Goal: Find specific page/section: Find specific page/section

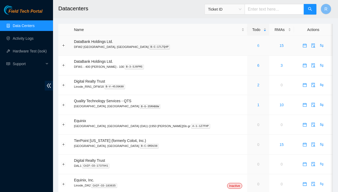
click at [258, 46] on link "6" at bounding box center [259, 46] width 2 height 4
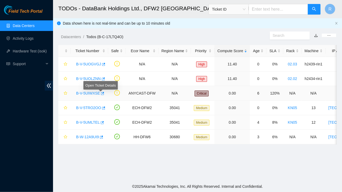
click at [96, 93] on link "B-V-5UIWXSE" at bounding box center [88, 93] width 24 height 4
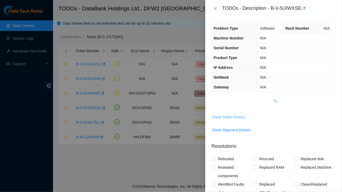
click at [233, 118] on span "Show Ticket History" at bounding box center [228, 117] width 33 height 6
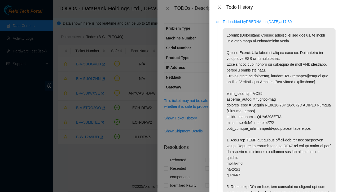
click at [220, 8] on icon "close" at bounding box center [220, 7] width 4 height 4
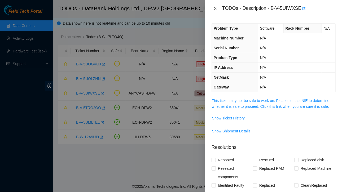
click at [216, 8] on icon "close" at bounding box center [215, 8] width 4 height 4
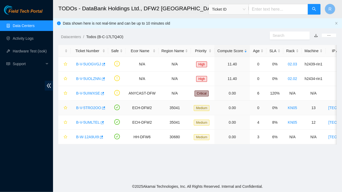
click at [91, 106] on link "B-V-5TRO2OO" at bounding box center [88, 108] width 25 height 4
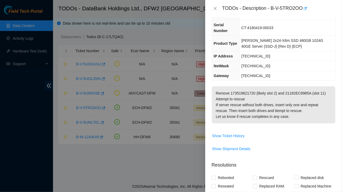
scroll to position [51, 0]
click at [237, 133] on span "Show Ticket History" at bounding box center [228, 136] width 33 height 6
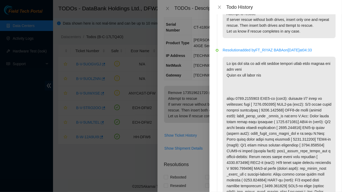
scroll to position [0, 0]
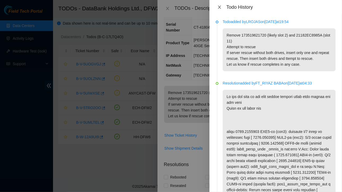
click at [220, 7] on icon "close" at bounding box center [219, 7] width 3 height 3
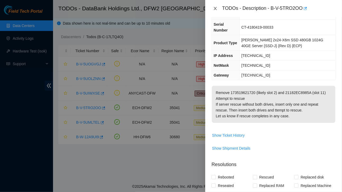
click at [215, 10] on icon "close" at bounding box center [215, 8] width 4 height 4
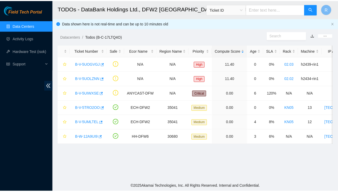
scroll to position [63, 0]
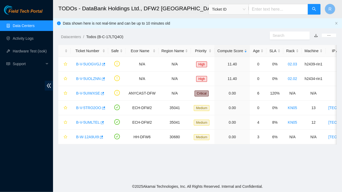
click at [30, 25] on link "Data Centers" at bounding box center [24, 26] width 22 height 4
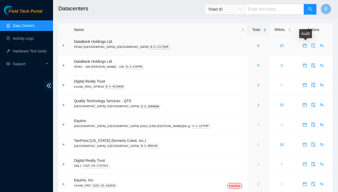
click at [312, 45] on icon "audit" at bounding box center [314, 46] width 4 height 4
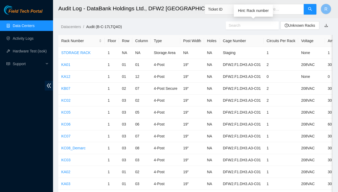
click at [254, 28] on input "text" at bounding box center [250, 26] width 43 height 6
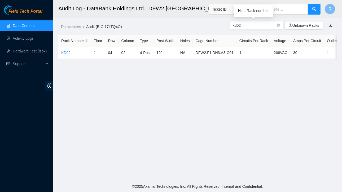
type input "kd02"
click at [67, 52] on link "KD02" at bounding box center [65, 53] width 9 height 4
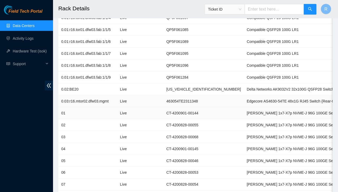
scroll to position [233, 0]
click at [278, 11] on input "text" at bounding box center [274, 9] width 59 height 11
type input "kc12"
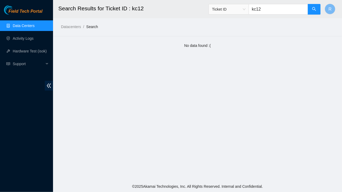
click at [24, 26] on link "Data Centers" at bounding box center [24, 26] width 22 height 4
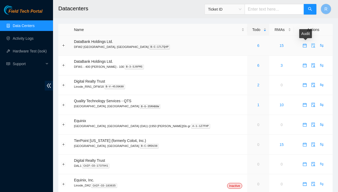
click at [312, 45] on icon "audit" at bounding box center [314, 46] width 4 height 4
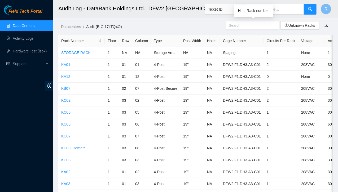
click at [256, 26] on input "text" at bounding box center [250, 26] width 43 height 6
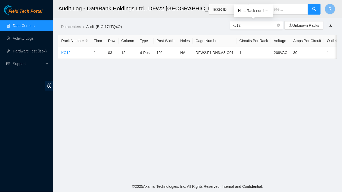
type input "kc12"
click at [67, 53] on link "KC12" at bounding box center [65, 53] width 9 height 4
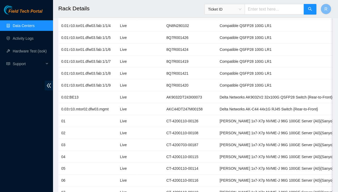
scroll to position [265, 0]
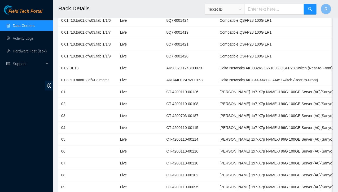
click at [22, 25] on link "Data Centers" at bounding box center [24, 26] width 22 height 4
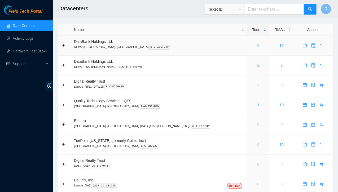
click at [258, 45] on link "6" at bounding box center [259, 46] width 2 height 4
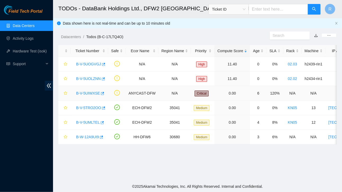
click at [93, 93] on link "B-V-5UIWXSE" at bounding box center [88, 93] width 24 height 4
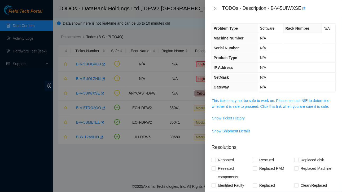
click at [236, 118] on span "Show Ticket History" at bounding box center [228, 118] width 33 height 6
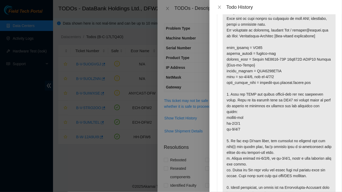
scroll to position [46, 0]
click at [221, 6] on icon "close" at bounding box center [220, 7] width 4 height 4
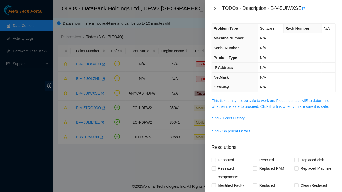
click at [213, 7] on button "Close" at bounding box center [215, 8] width 7 height 5
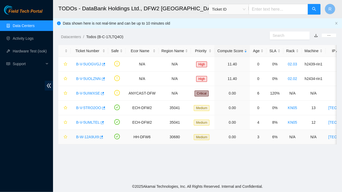
click at [86, 136] on link "B-W-12A9UI9" at bounding box center [87, 137] width 23 height 4
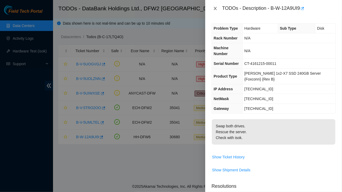
click at [216, 9] on icon "close" at bounding box center [215, 8] width 3 height 3
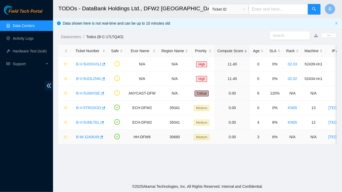
click at [92, 135] on link "B-W-12A9UI9" at bounding box center [87, 137] width 23 height 4
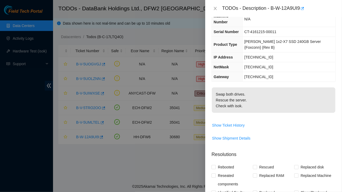
scroll to position [35, 0]
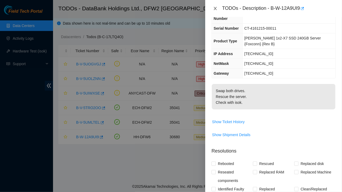
click at [213, 7] on icon "close" at bounding box center [215, 8] width 4 height 4
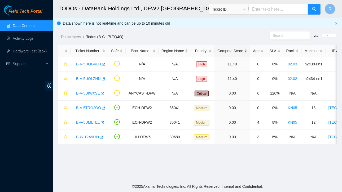
scroll to position [47, 0]
